Goal: Book appointment/travel/reservation

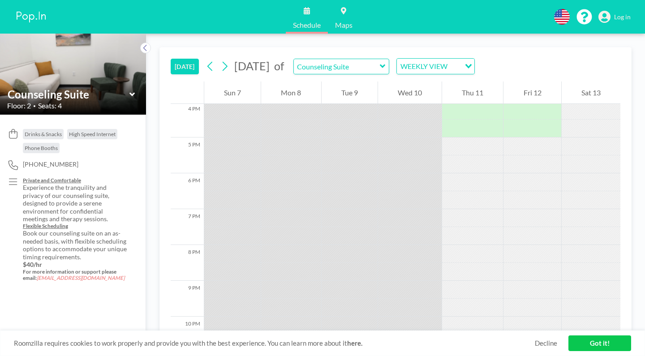
scroll to position [638, 0]
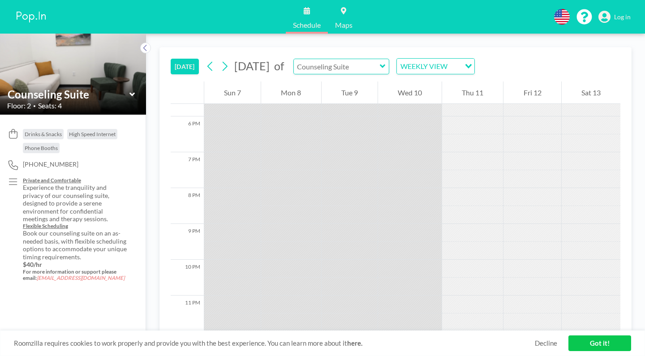
click at [365, 66] on input "text" at bounding box center [337, 66] width 86 height 15
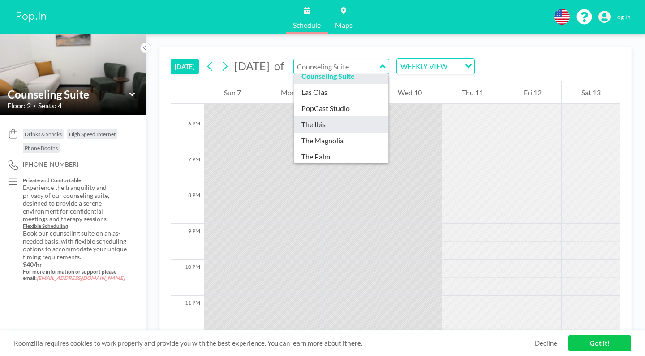
scroll to position [29, 0]
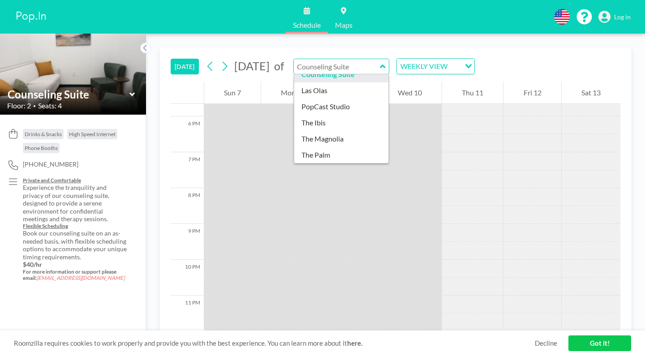
click at [332, 43] on div "[DATE] [DATE] of Conference Rooms Counseling Suite [GEOGRAPHIC_DATA] PopCast St…" at bounding box center [395, 195] width 499 height 323
type input "Counseling Suite"
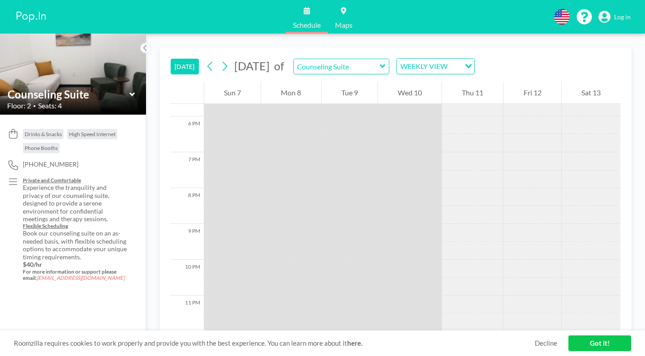
click at [390, 71] on div "Counseling Suite" at bounding box center [342, 67] width 96 height 16
click at [386, 68] on icon at bounding box center [383, 66] width 6 height 9
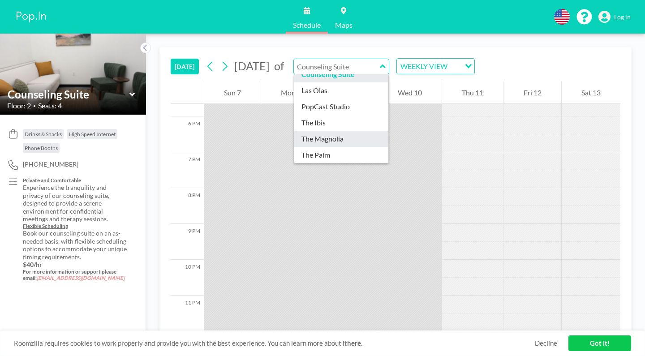
type input "The Magnolia"
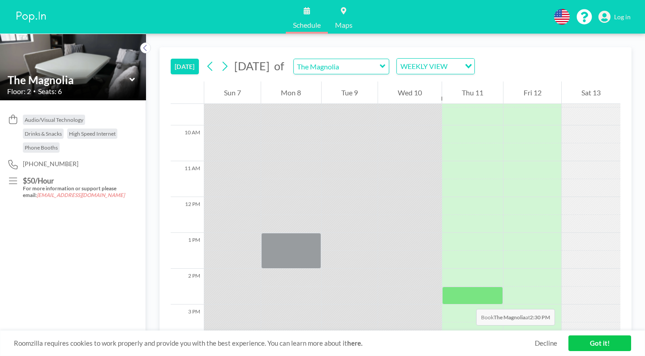
scroll to position [497, 0]
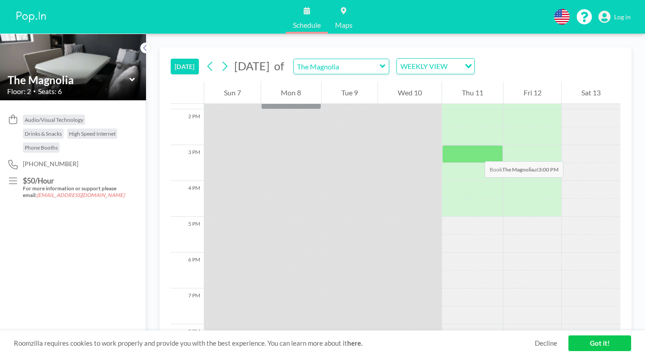
click at [476, 152] on div at bounding box center [472, 154] width 61 height 18
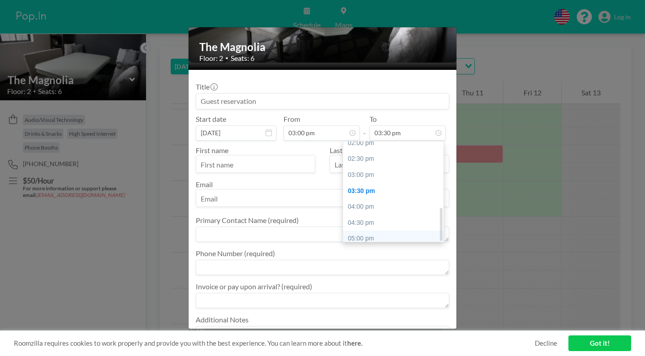
scroll to position [92, 0]
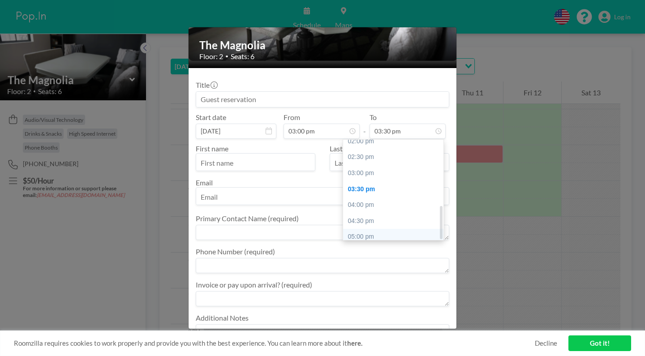
click at [368, 229] on div "05:00 pm" at bounding box center [395, 237] width 105 height 16
type input "05:00 pm"
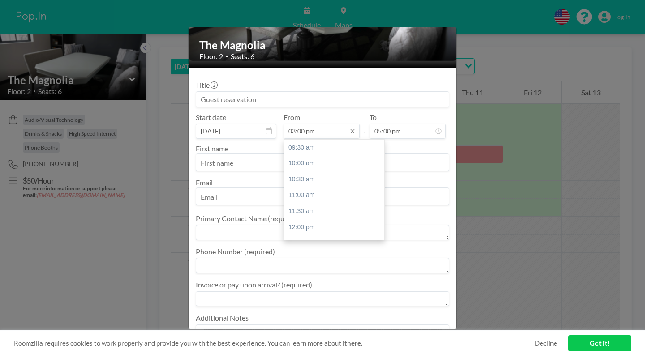
scroll to position [151, 0]
click at [301, 99] on input at bounding box center [322, 99] width 253 height 15
type input "K"
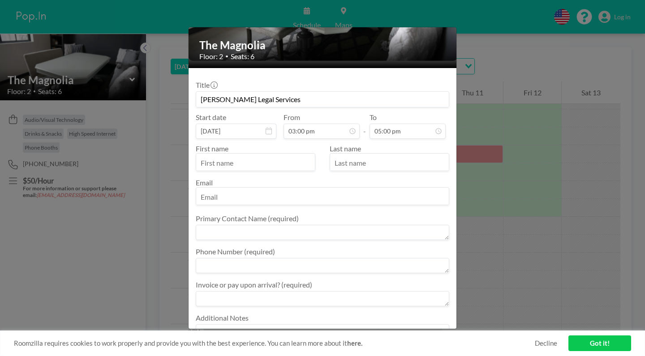
type input "[PERSON_NAME] Legal Services"
type input "[PERSON_NAME]"
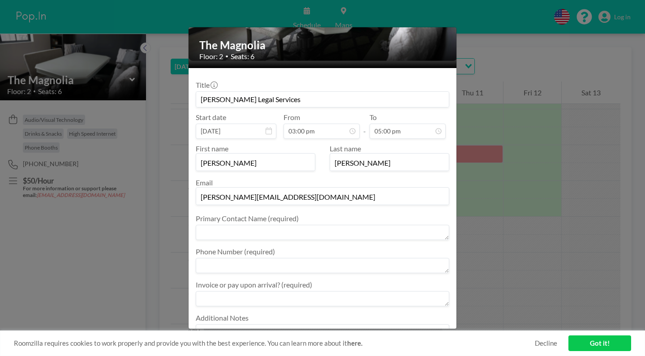
type input "[PERSON_NAME][EMAIL_ADDRESS][DOMAIN_NAME]"
type textarea "[PERSON_NAME]"
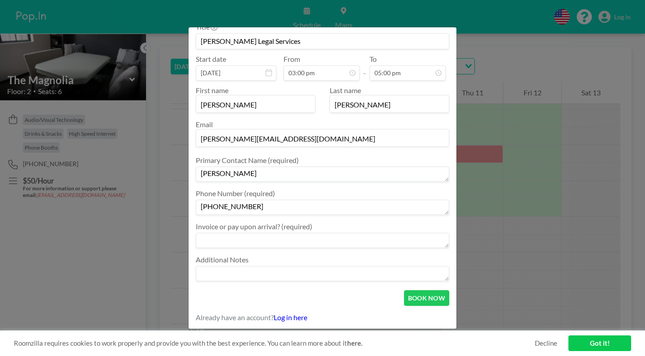
type textarea "[PHONE_NUMBER]"
click at [371, 238] on textarea at bounding box center [323, 240] width 254 height 15
type textarea "invoice"
click at [437, 297] on button "BOOK NOW" at bounding box center [426, 298] width 45 height 16
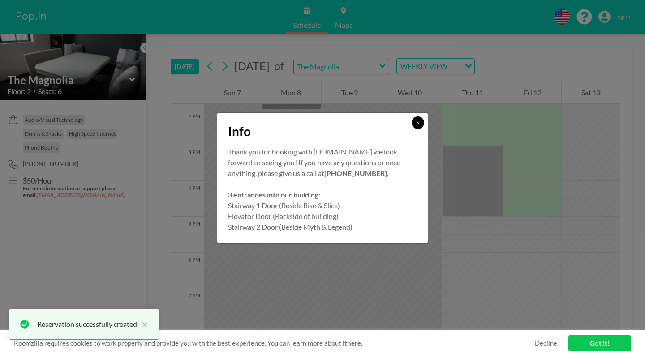
click at [418, 120] on icon at bounding box center [417, 122] width 5 height 5
